Goal: Information Seeking & Learning: Learn about a topic

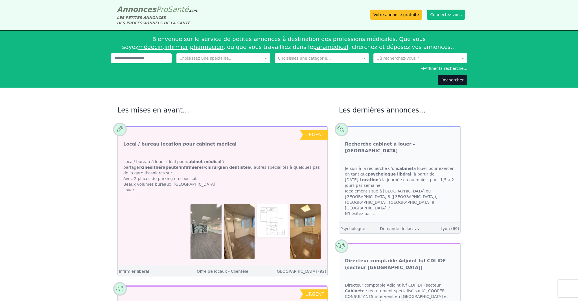
scroll to position [3, 0]
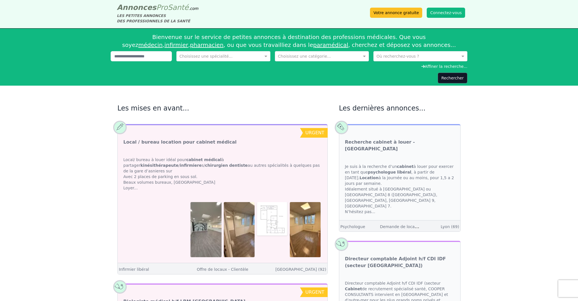
click at [384, 55] on input "text" at bounding box center [415, 56] width 77 height 6
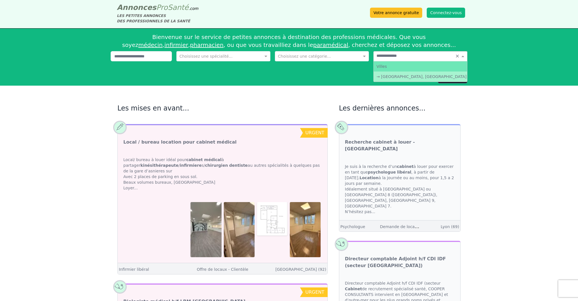
type input "**********"
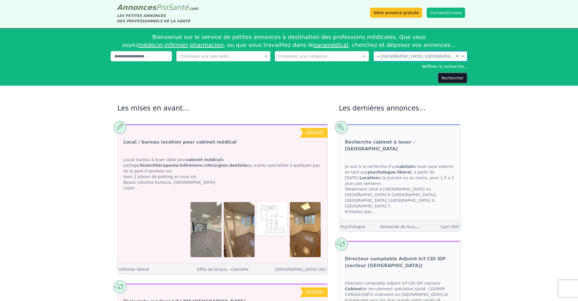
click at [452, 80] on button "Rechercher" at bounding box center [453, 78] width 30 height 11
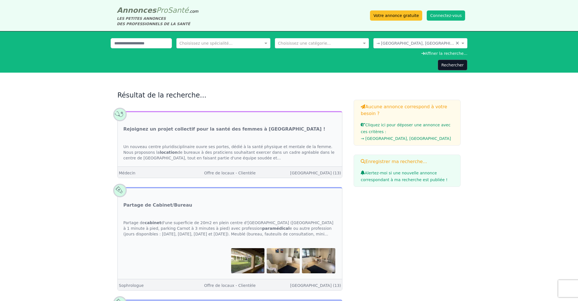
scroll to position [0, 0]
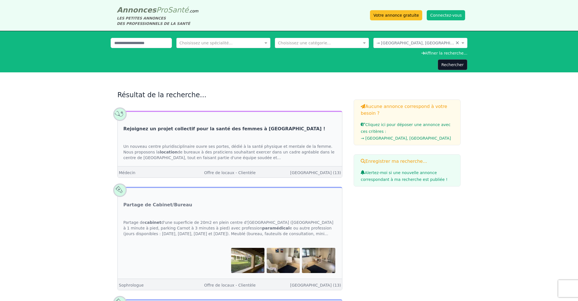
click at [209, 129] on link "Rejoignez un projet collectif pour la santé des femmes à [GEOGRAPHIC_DATA] !" at bounding box center [224, 128] width 202 height 7
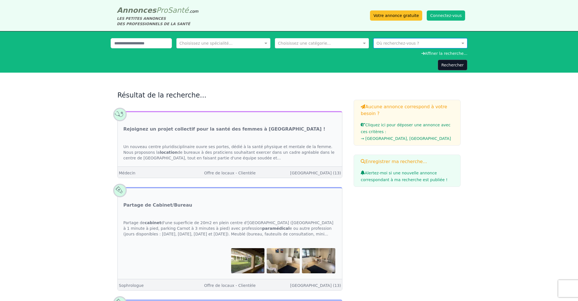
drag, startPoint x: 457, startPoint y: 44, endPoint x: 445, endPoint y: 44, distance: 12.4
click at [386, 43] on input "text" at bounding box center [415, 43] width 77 height 6
type input "*********"
drag, startPoint x: 458, startPoint y: 43, endPoint x: 415, endPoint y: 41, distance: 42.7
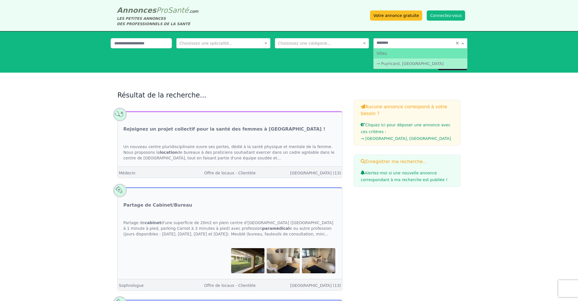
type input "*********"
click at [390, 64] on div "→ Puyricard, [GEOGRAPHIC_DATA]" at bounding box center [420, 63] width 93 height 10
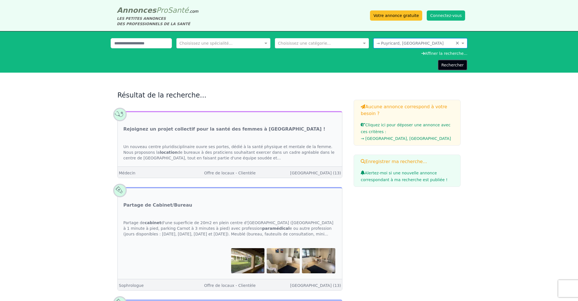
click at [456, 67] on button "Rechercher" at bounding box center [453, 65] width 30 height 11
click at [255, 260] on img at bounding box center [247, 260] width 33 height 25
click at [165, 205] on link "Partage de Cabinet/Bureau" at bounding box center [157, 205] width 69 height 7
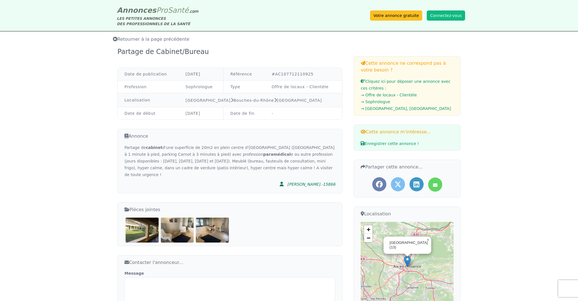
click at [175, 218] on img at bounding box center [177, 229] width 33 height 25
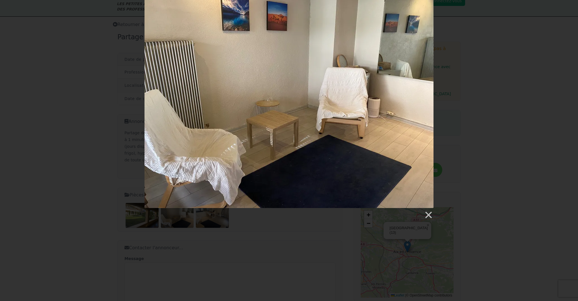
scroll to position [13, 0]
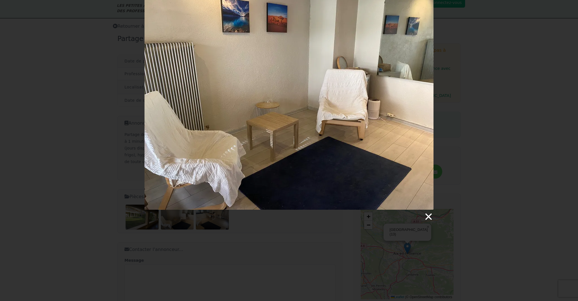
click at [429, 218] on link at bounding box center [428, 216] width 8 height 8
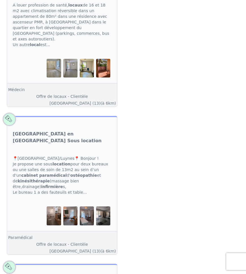
scroll to position [991, 0]
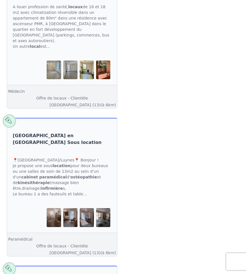
click at [56, 132] on link "[GEOGRAPHIC_DATA] en [GEOGRAPHIC_DATA] Sous location" at bounding box center [62, 139] width 99 height 14
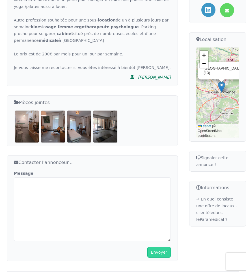
scroll to position [258, 0]
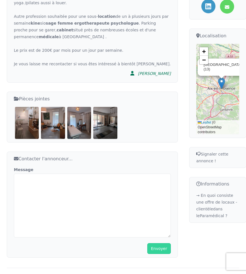
click at [34, 114] on img at bounding box center [27, 123] width 24 height 32
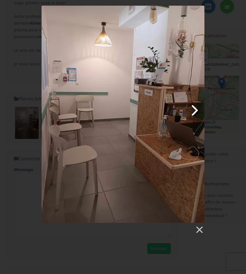
click at [196, 110] on link at bounding box center [152, 114] width 104 height 217
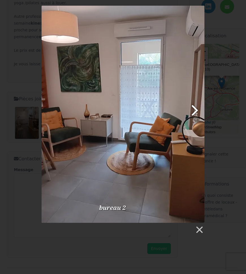
click at [196, 110] on link at bounding box center [152, 114] width 104 height 217
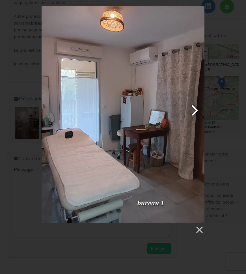
click at [196, 110] on link at bounding box center [152, 114] width 104 height 217
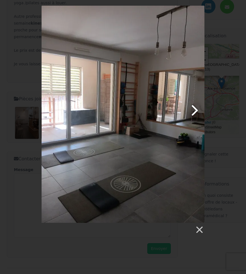
click at [196, 110] on link at bounding box center [152, 114] width 104 height 217
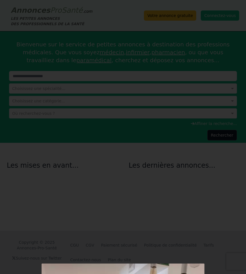
scroll to position [3, 0]
